Goal: Find specific page/section: Find specific page/section

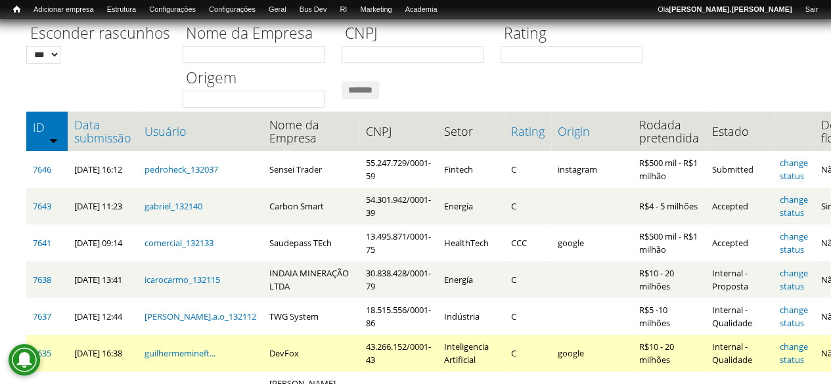
scroll to position [131, 0]
